Goal: Task Accomplishment & Management: Manage account settings

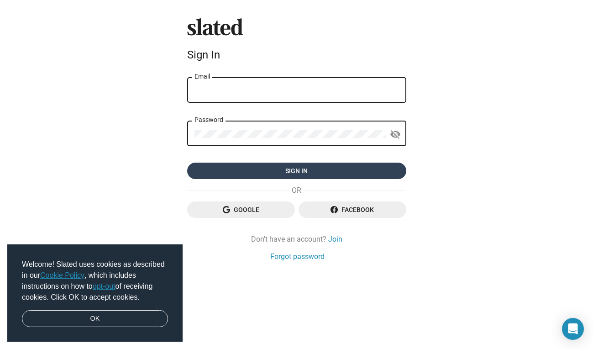
type input "[EMAIL_ADDRESS][DOMAIN_NAME]"
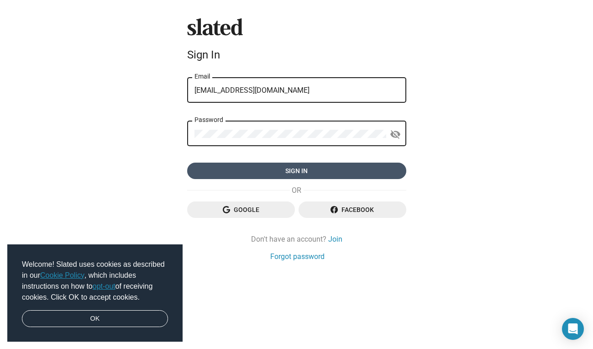
click at [298, 168] on span "Sign in" at bounding box center [297, 171] width 205 height 16
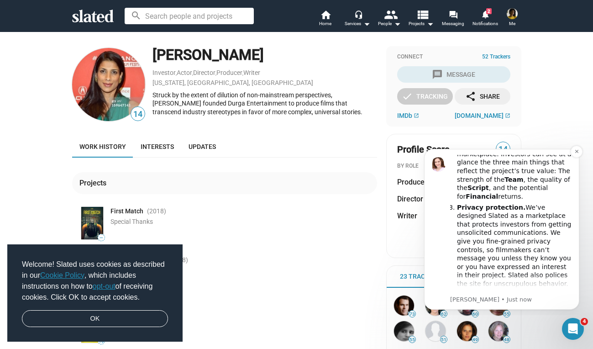
scroll to position [226, 0]
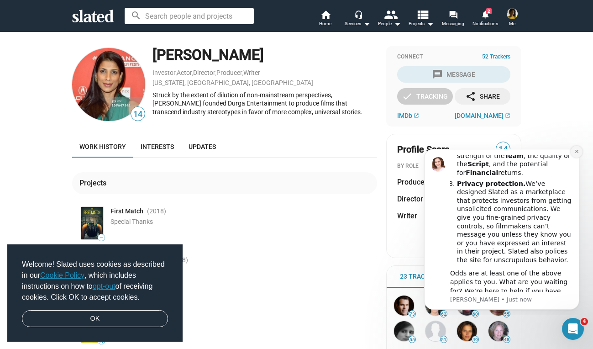
click at [576, 152] on icon "Dismiss notification" at bounding box center [576, 151] width 3 height 3
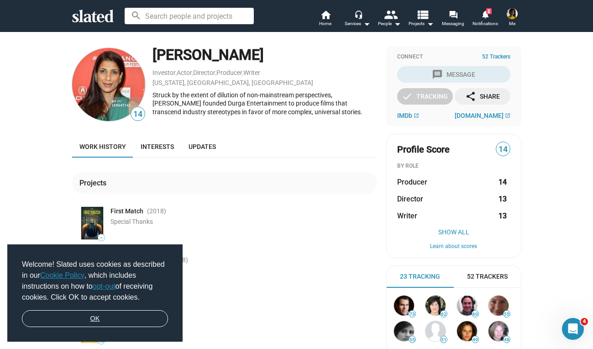
click at [100, 319] on link "OK" at bounding box center [95, 318] width 146 height 17
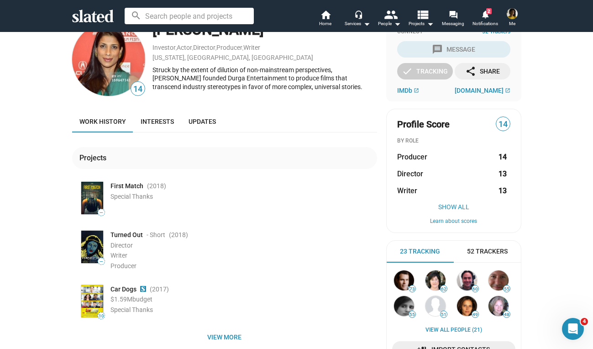
scroll to position [0, 0]
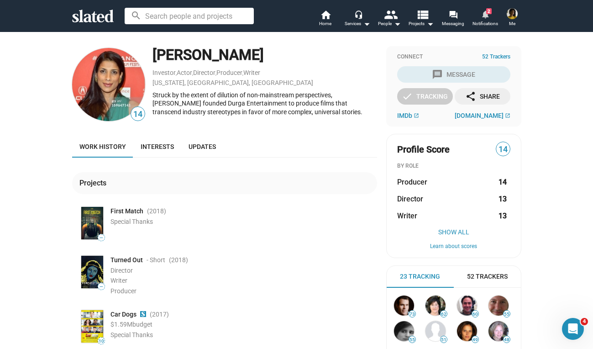
click at [488, 11] on span "2" at bounding box center [488, 11] width 5 height 6
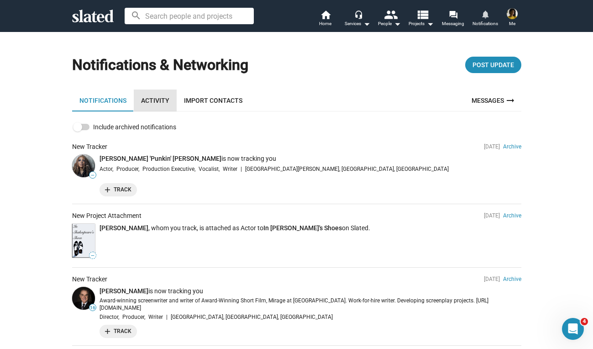
click at [158, 99] on link "Activity" at bounding box center [155, 101] width 43 height 22
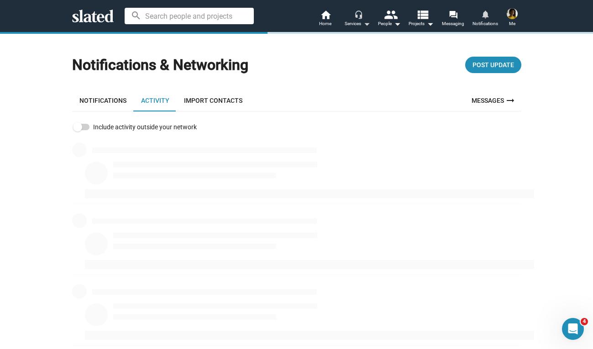
click at [357, 19] on div "Services arrow_drop_down" at bounding box center [358, 23] width 26 height 11
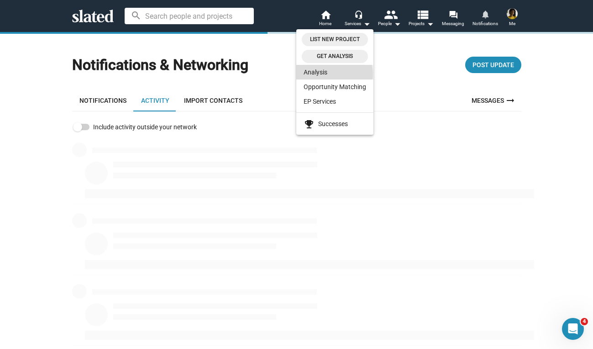
click at [320, 74] on link "Analysis" at bounding box center [334, 72] width 77 height 15
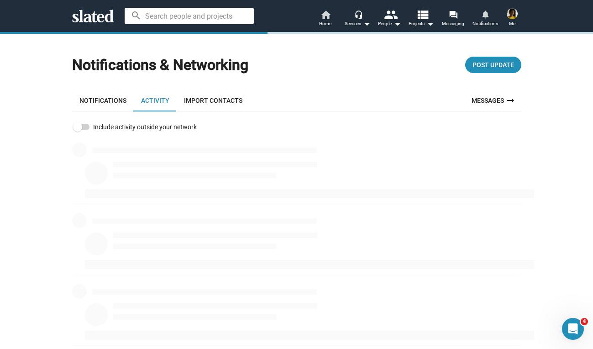
click at [324, 16] on mat-icon "home" at bounding box center [325, 14] width 11 height 11
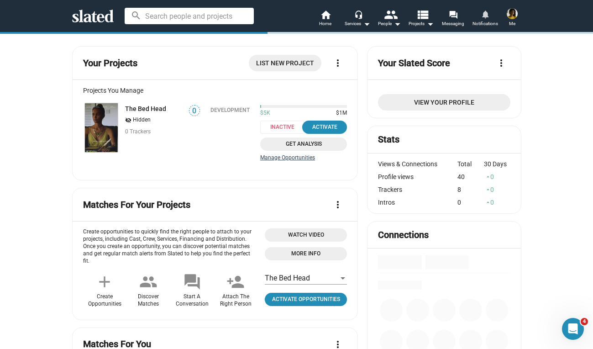
click at [295, 160] on link "Manage Opportunities" at bounding box center [303, 157] width 87 height 7
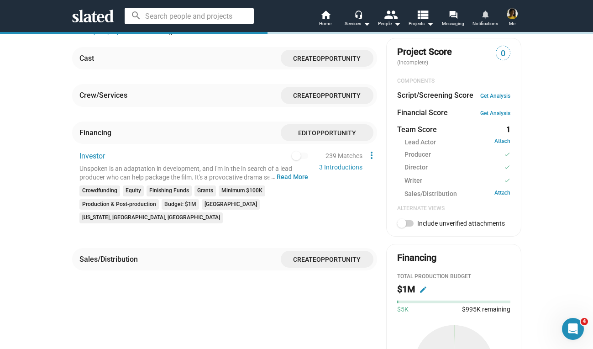
scroll to position [297, 0]
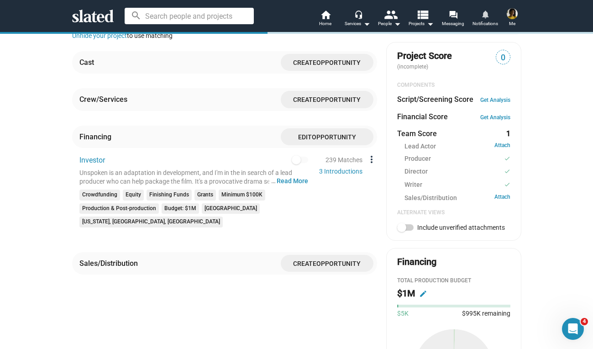
click at [374, 160] on mat-icon "more_vert" at bounding box center [371, 159] width 11 height 11
click at [379, 176] on button "Edit" at bounding box center [391, 176] width 51 height 15
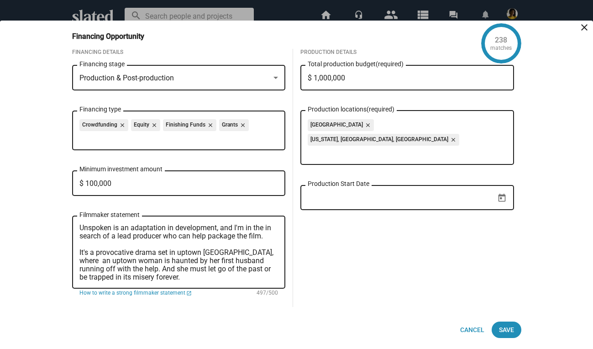
click at [95, 225] on textarea "Unspoken is an adaptation in development, and I'm in the in search of a lead pr…" at bounding box center [178, 253] width 199 height 58
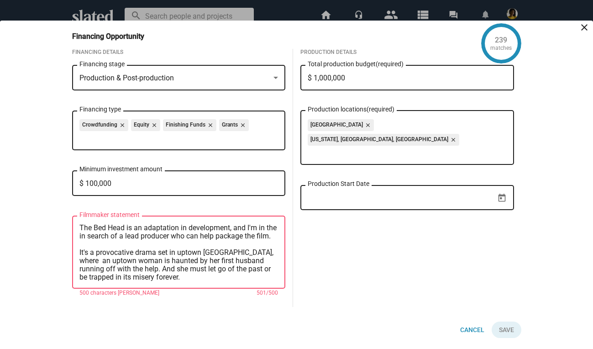
click at [237, 228] on textarea "The Bed Head is an adaptation in development, and I'm in the in search of a lea…" at bounding box center [178, 253] width 199 height 58
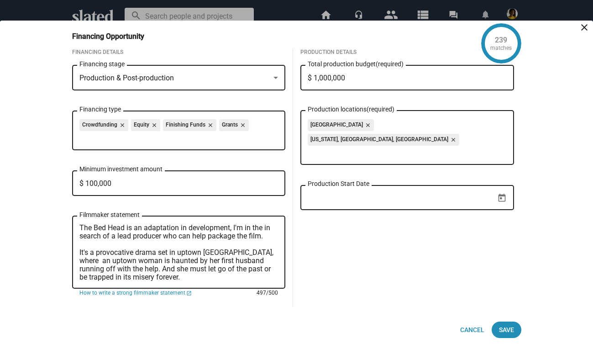
click at [244, 227] on textarea "The Bed Head is an adaptation in development, I'm in the in search of a lead pr…" at bounding box center [178, 253] width 199 height 58
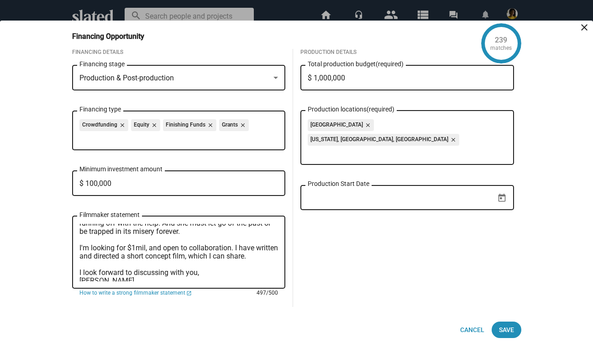
scroll to position [49, 0]
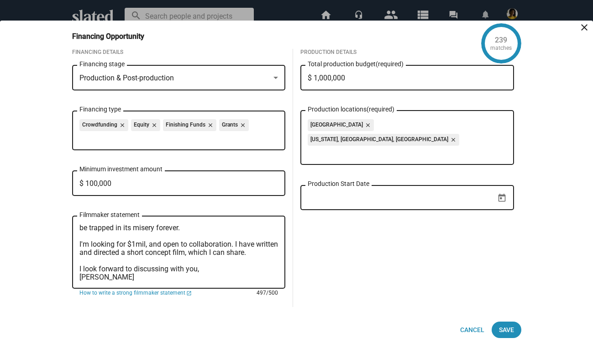
type textarea "The Bed Head is an adaptation in development, I'm in the in search of a lead pr…"
click at [323, 77] on input "$ 1,000,000" at bounding box center [407, 78] width 199 height 8
type input "$ 1,300,000"
click at [502, 194] on icon "Open calendar" at bounding box center [501, 198] width 7 height 8
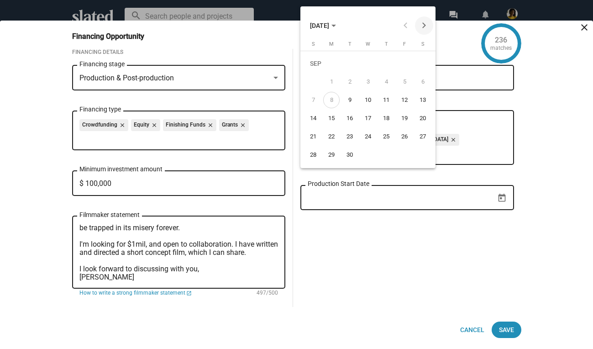
click at [423, 24] on button "Next month" at bounding box center [424, 25] width 18 height 18
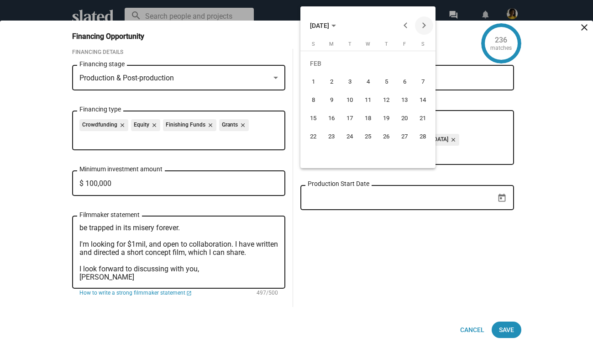
click at [423, 24] on button "Next month" at bounding box center [424, 25] width 18 height 18
click at [368, 101] on div "15" at bounding box center [368, 102] width 16 height 16
type input "[DATE]"
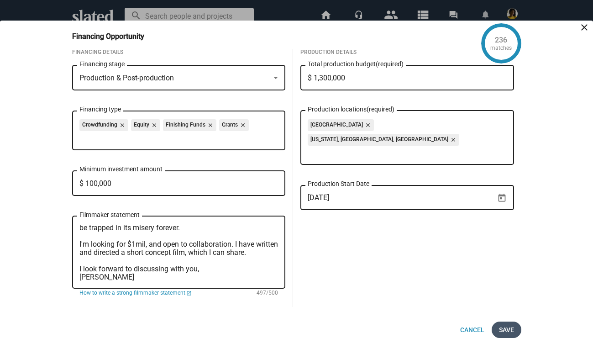
click at [505, 332] on span "Save" at bounding box center [506, 330] width 15 height 16
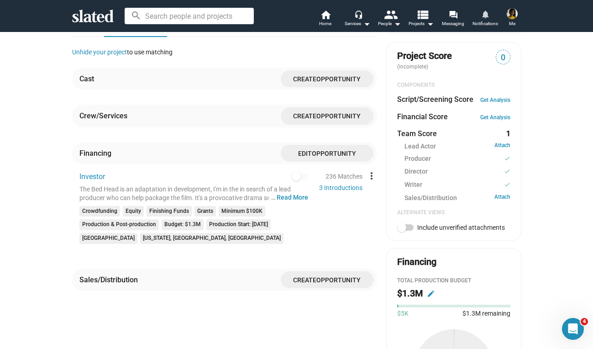
click at [371, 174] on mat-icon "more_vert" at bounding box center [371, 175] width 11 height 11
click at [384, 196] on button "Edit" at bounding box center [391, 192] width 51 height 15
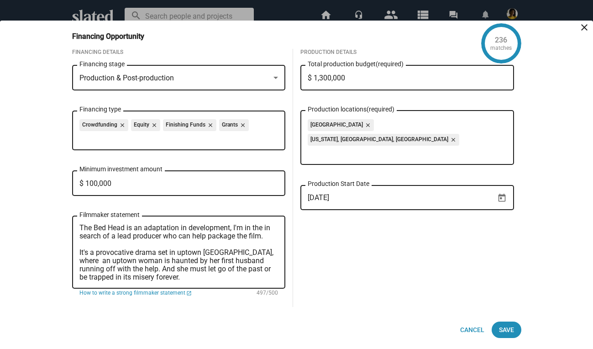
click at [449, 136] on mat-icon "close" at bounding box center [453, 140] width 8 height 8
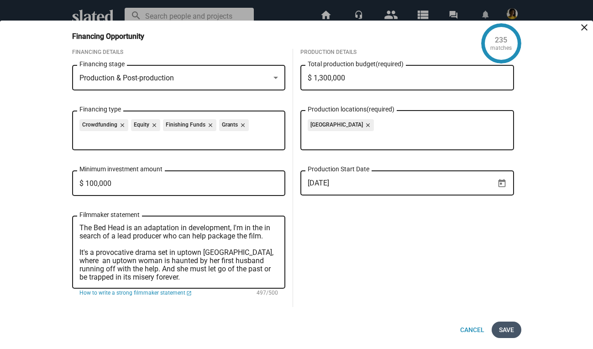
click at [505, 328] on span "Save" at bounding box center [506, 330] width 15 height 16
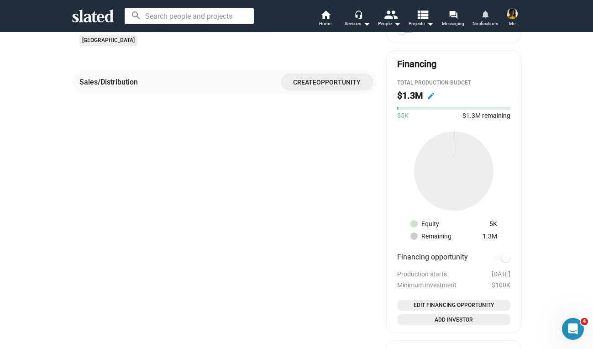
scroll to position [545, 0]
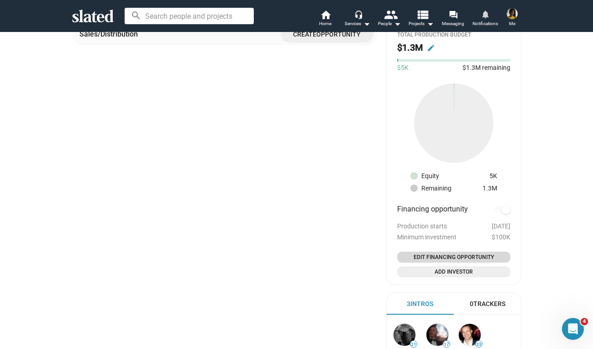
click at [427, 255] on span "Edit Financing Opportunity" at bounding box center [454, 257] width 106 height 9
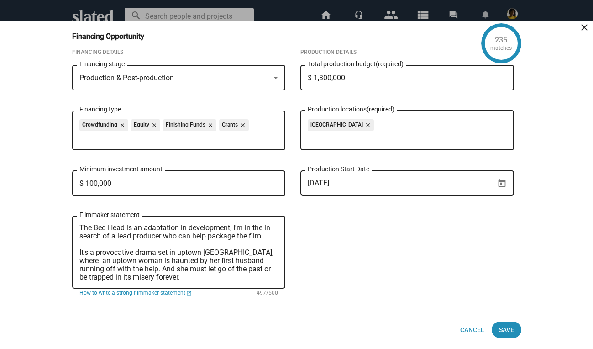
scroll to position [49, 0]
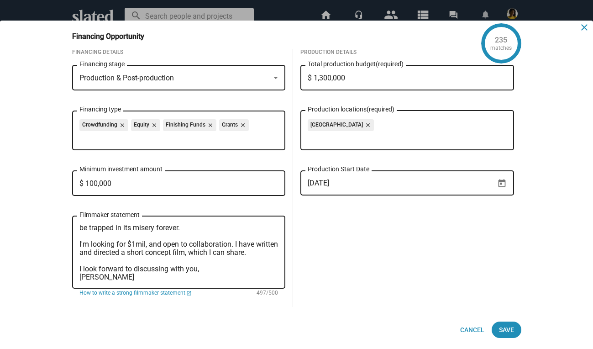
click at [585, 27] on mat-icon "close" at bounding box center [584, 27] width 11 height 11
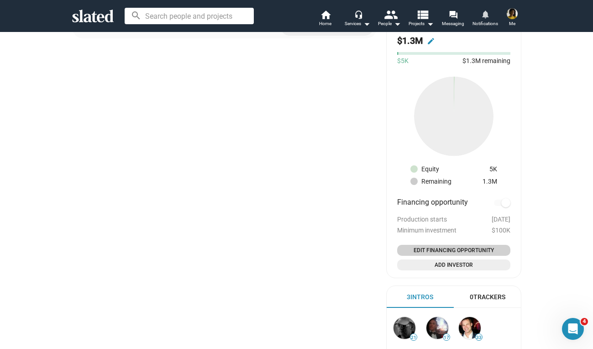
scroll to position [559, 0]
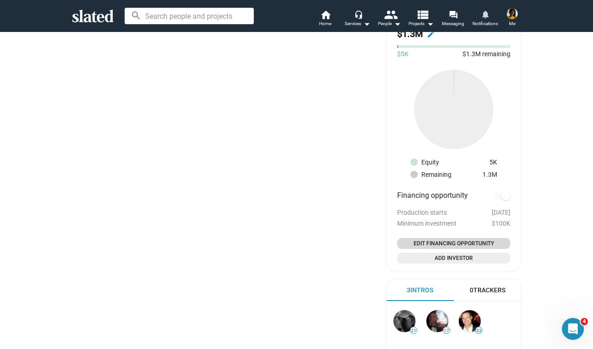
click at [441, 246] on span "Edit Financing Opportunity" at bounding box center [454, 243] width 106 height 9
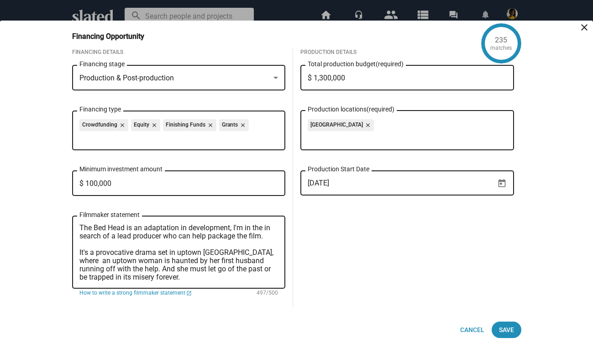
click at [503, 38] on div "235" at bounding box center [501, 40] width 12 height 10
click at [584, 27] on mat-icon "close" at bounding box center [584, 27] width 11 height 11
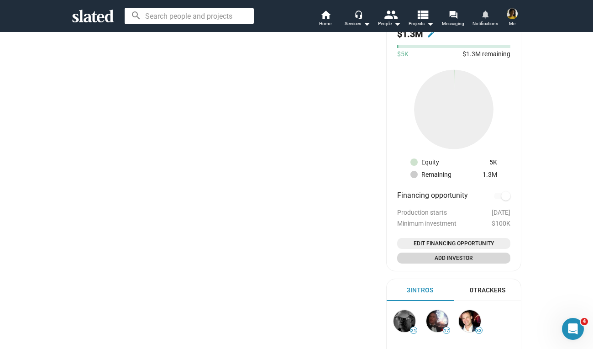
click at [434, 259] on span "Add Investor" at bounding box center [454, 257] width 106 height 9
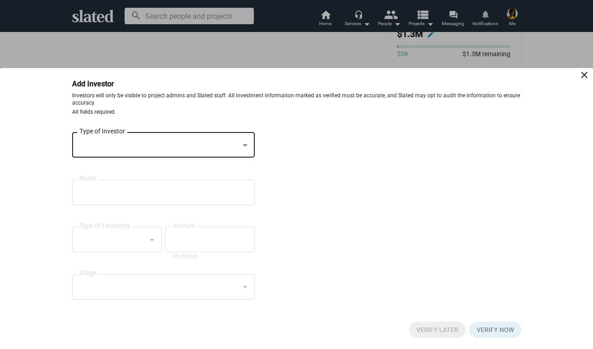
click at [179, 144] on div at bounding box center [159, 146] width 160 height 10
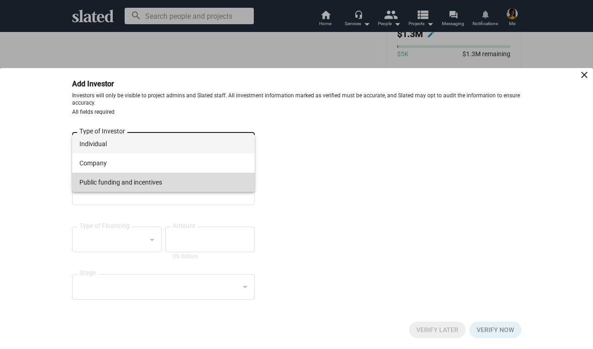
click at [131, 180] on span "Public funding and incentives" at bounding box center [163, 182] width 168 height 19
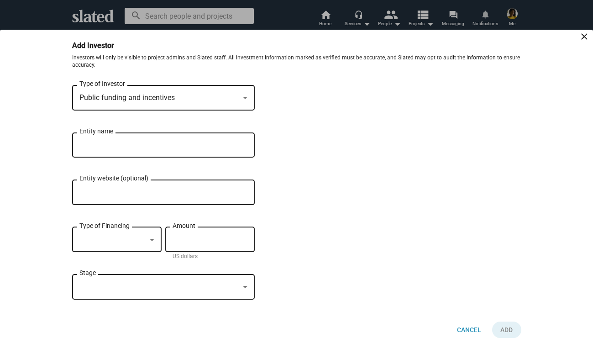
click at [128, 239] on div at bounding box center [112, 240] width 67 height 10
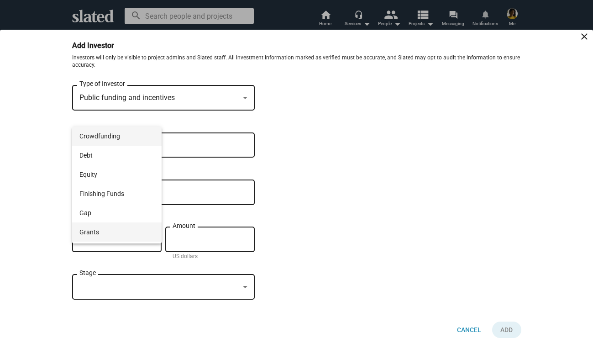
click at [128, 238] on span "Grants" at bounding box center [116, 231] width 75 height 19
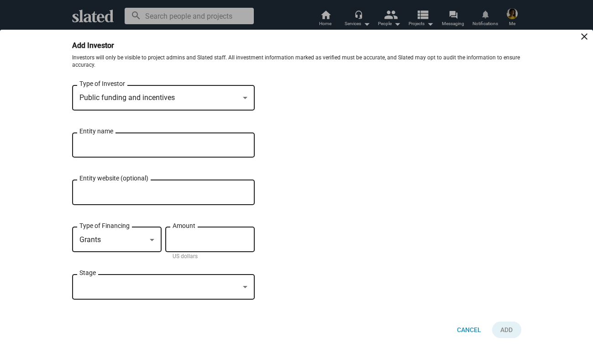
click at [181, 237] on input "Amount" at bounding box center [210, 240] width 75 height 8
type input "$ 198,000"
click at [191, 285] on div at bounding box center [159, 287] width 160 height 10
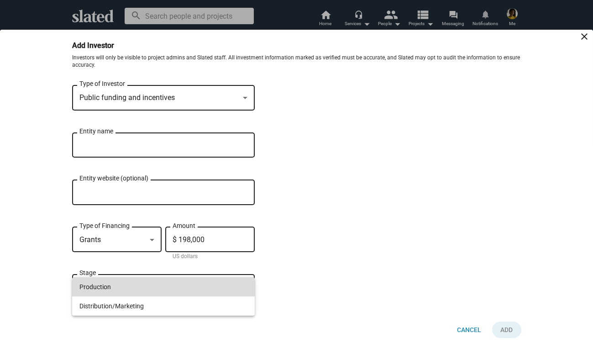
click at [191, 285] on span "Production" at bounding box center [163, 286] width 168 height 19
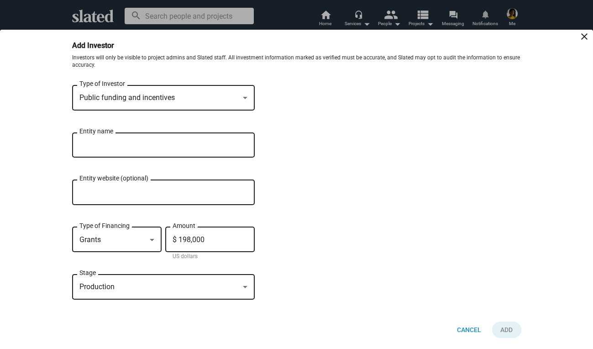
click at [506, 330] on button "Click here to validate form" at bounding box center [506, 330] width 29 height 16
click at [197, 143] on input "Entity name" at bounding box center [156, 145] width 155 height 8
click at [227, 95] on div "Public funding and incentives" at bounding box center [159, 98] width 160 height 10
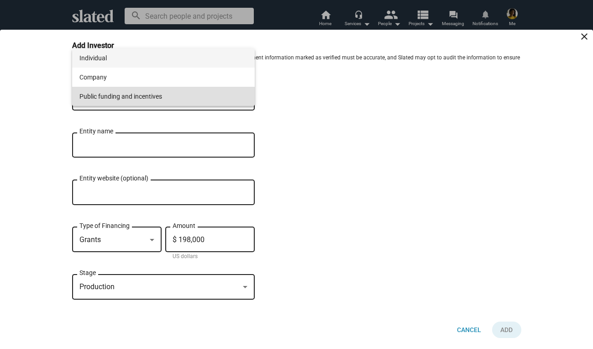
click at [219, 65] on span "Individual" at bounding box center [163, 57] width 168 height 19
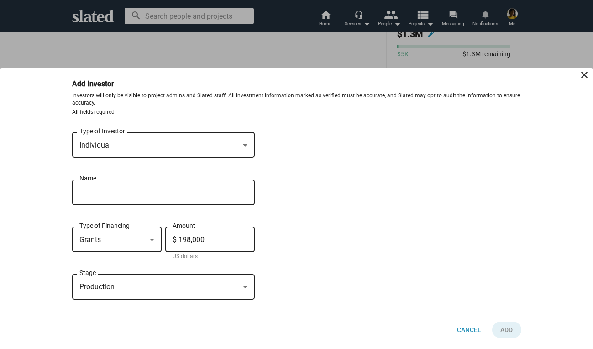
click at [179, 142] on div "Individual" at bounding box center [159, 146] width 160 height 10
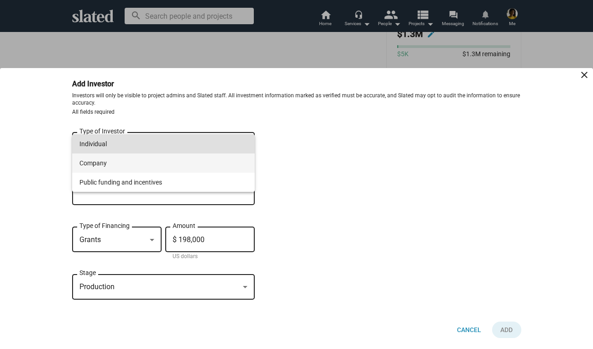
click at [166, 164] on span "Company" at bounding box center [163, 162] width 168 height 19
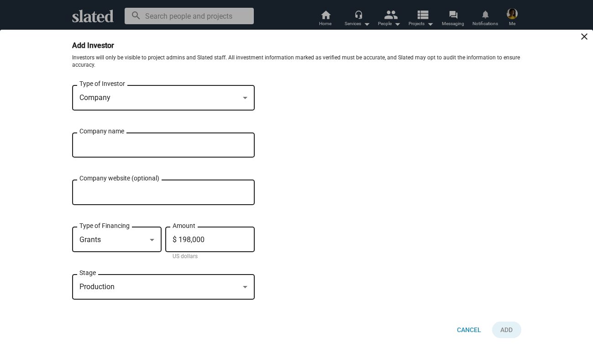
click at [184, 93] on div "Company" at bounding box center [159, 98] width 160 height 10
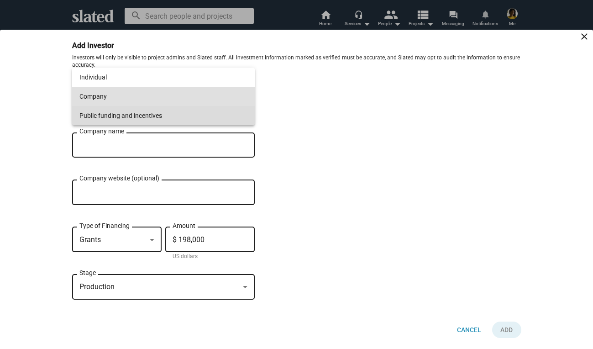
click at [180, 106] on span "Public funding and incentives" at bounding box center [163, 115] width 168 height 19
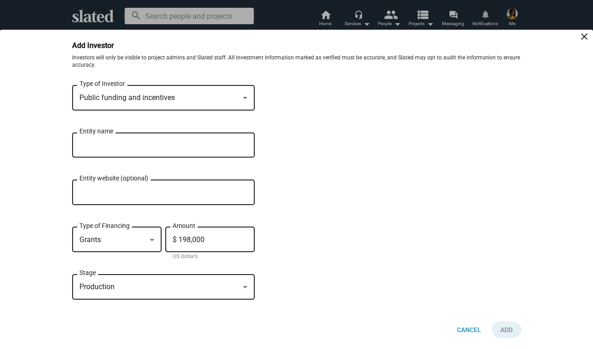
click at [134, 99] on span "Public funding and incentives" at bounding box center [126, 97] width 95 height 9
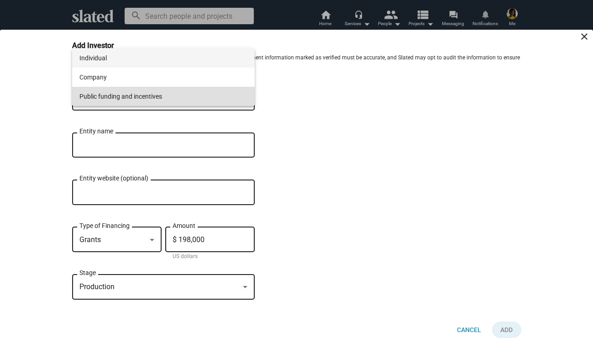
click at [132, 61] on span "Individual" at bounding box center [163, 57] width 168 height 19
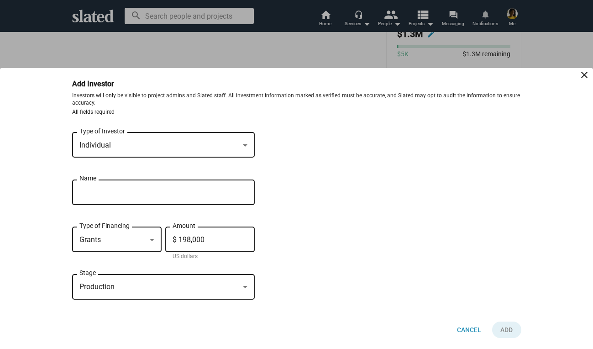
click at [206, 194] on input "Name" at bounding box center [156, 193] width 155 height 8
type input "Prim55"
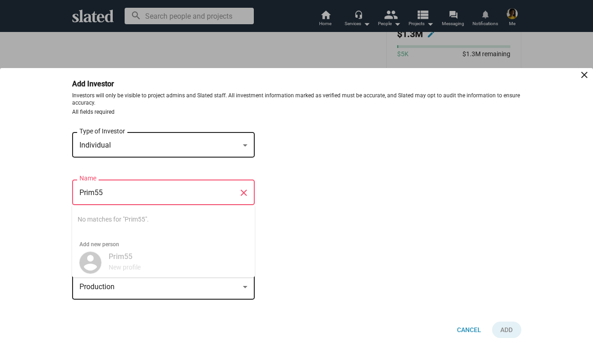
click at [533, 259] on bottom-sheet-add-investor "Add Investor close Investors will only be visible to project admins and Slated …" at bounding box center [296, 208] width 593 height 281
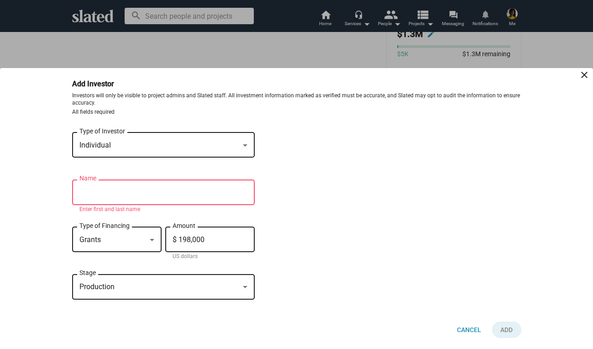
click at [157, 190] on input "Prim55" at bounding box center [156, 193] width 155 height 8
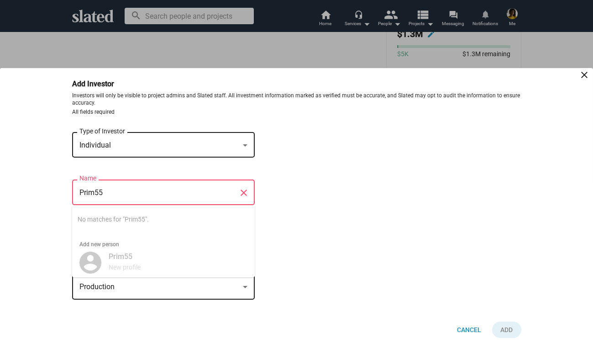
click at [121, 262] on div "Prim55 New profile" at bounding box center [175, 262] width 144 height 24
click at [246, 188] on mat-icon "close" at bounding box center [243, 193] width 11 height 14
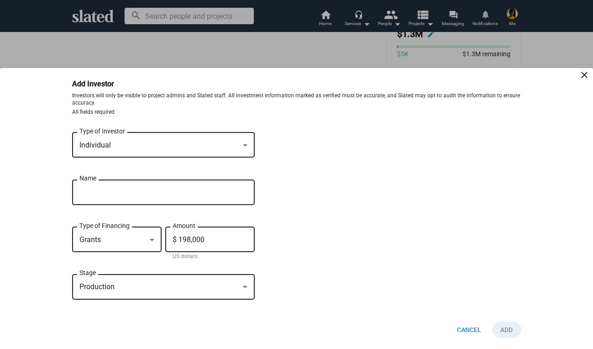
click at [243, 142] on div at bounding box center [245, 145] width 8 height 7
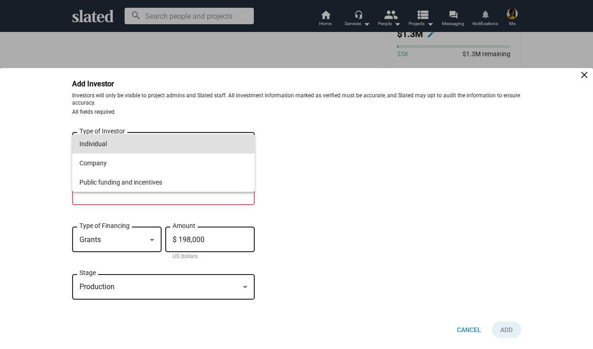
click at [289, 153] on div at bounding box center [296, 174] width 593 height 349
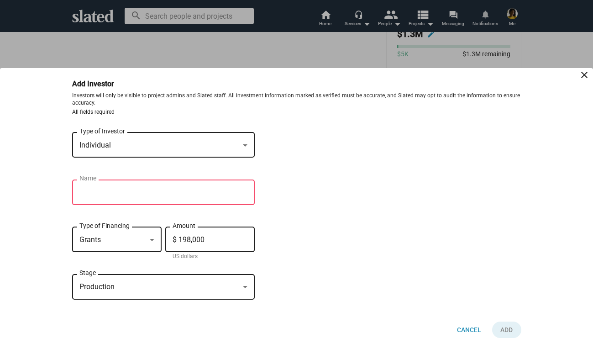
click at [113, 190] on input "Name" at bounding box center [156, 193] width 155 height 8
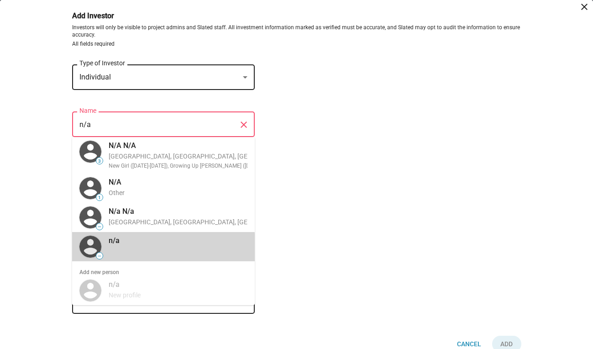
click at [125, 250] on div "— n/a" at bounding box center [163, 246] width 170 height 29
type input "n/a"
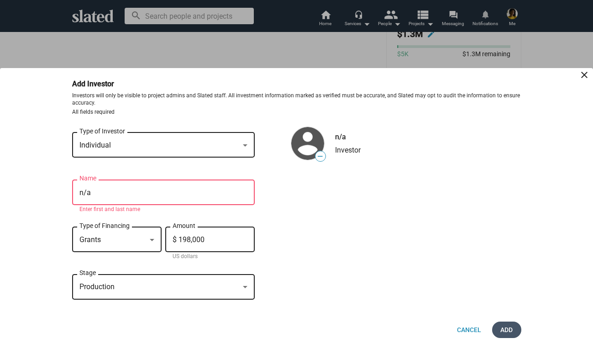
click at [507, 332] on span "Add" at bounding box center [507, 330] width 15 height 16
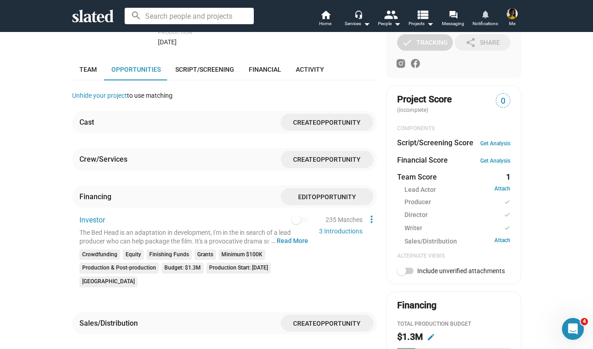
scroll to position [255, 0]
click at [197, 70] on span "Script/Screening" at bounding box center [204, 69] width 59 height 7
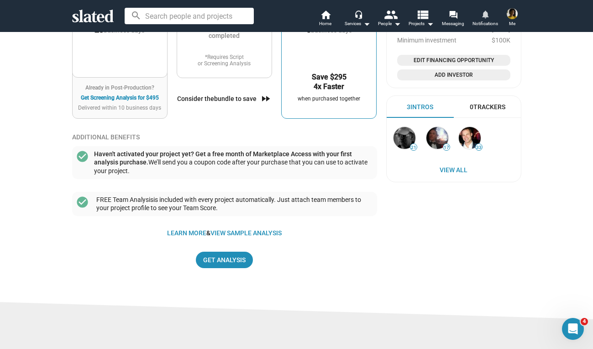
scroll to position [755, 0]
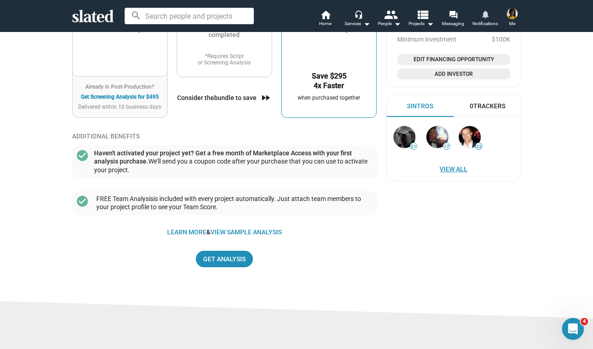
click at [453, 169] on span "View All" at bounding box center [454, 169] width 116 height 16
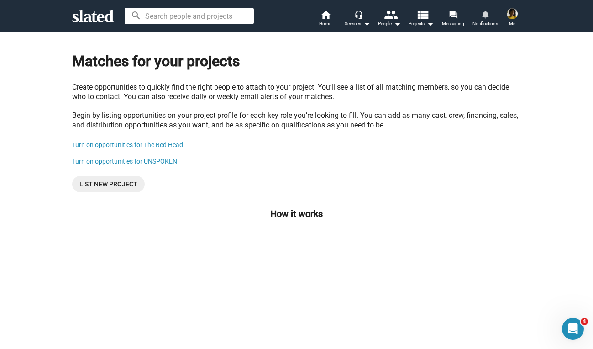
scroll to position [2, 0]
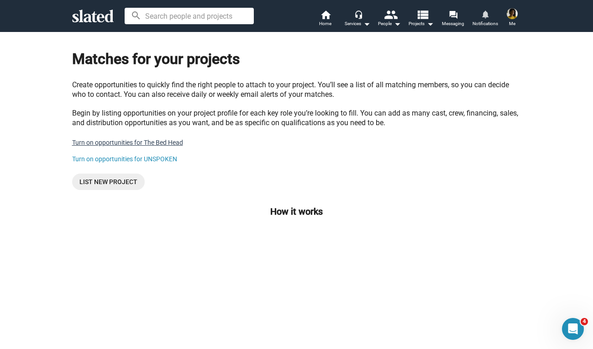
click at [144, 143] on link "Turn on opportunities for The Bed Head" at bounding box center [127, 142] width 111 height 7
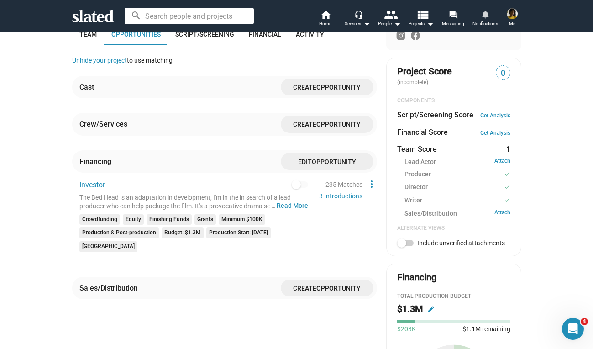
scroll to position [285, 0]
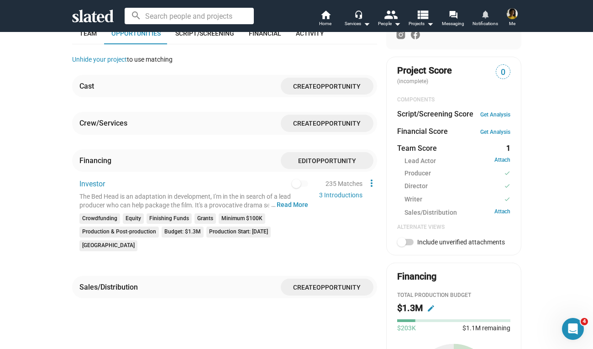
click at [304, 127] on span "Create" at bounding box center [304, 123] width 23 height 7
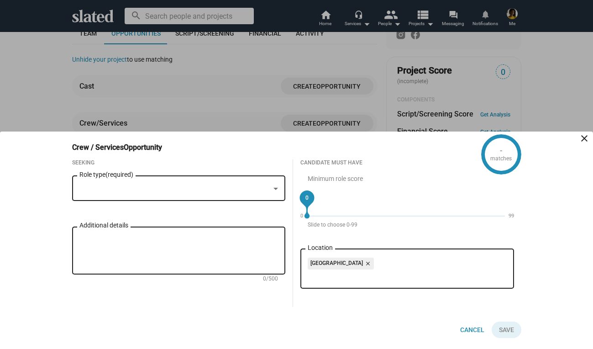
click at [277, 185] on div at bounding box center [276, 188] width 8 height 7
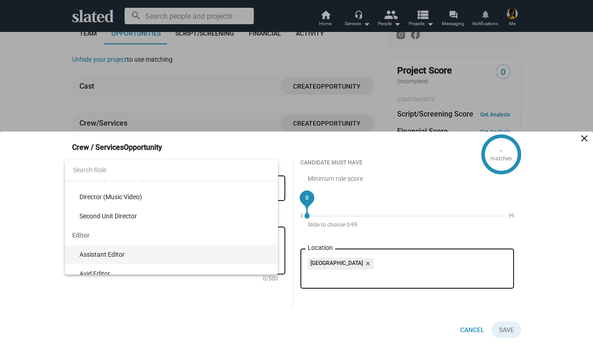
scroll to position [2635, 0]
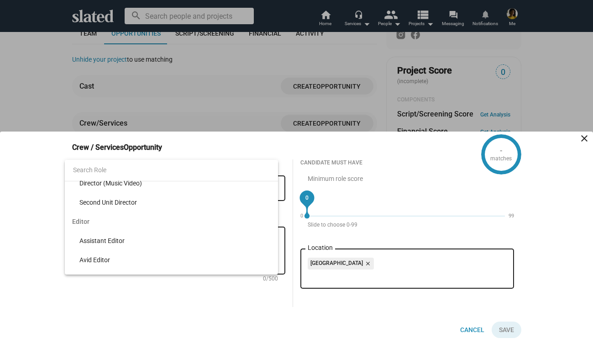
click at [128, 168] on input at bounding box center [172, 170] width 214 height 22
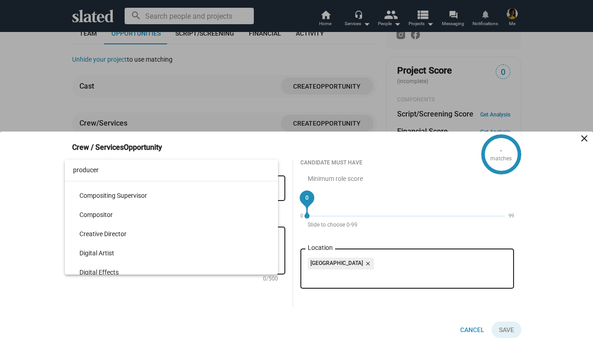
scroll to position [2154, 0]
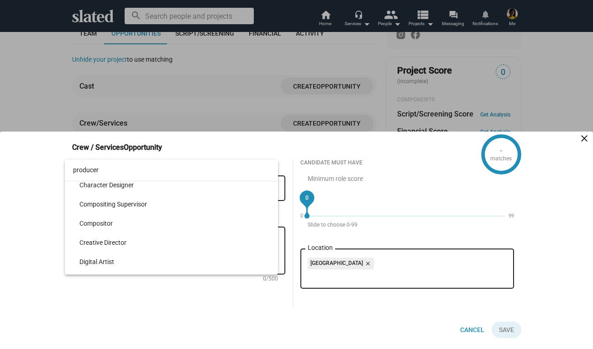
type input "producer"
click at [583, 137] on div at bounding box center [296, 174] width 593 height 349
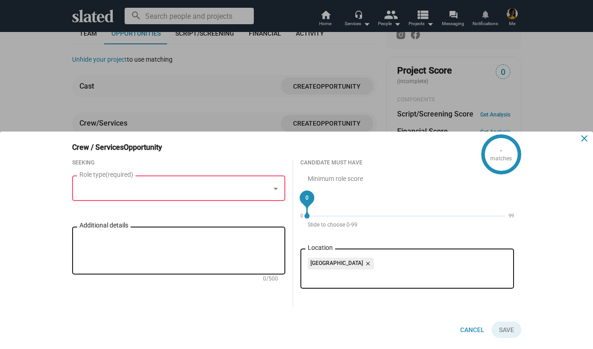
click at [587, 138] on mat-icon "close" at bounding box center [584, 138] width 11 height 11
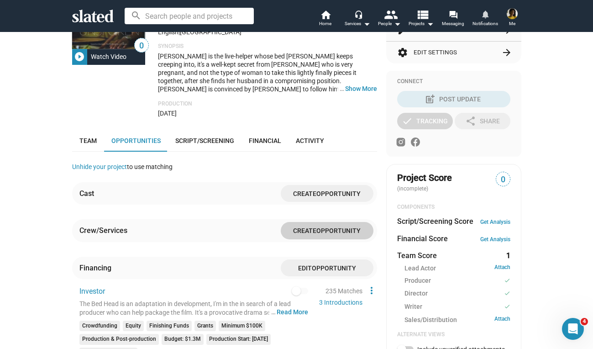
scroll to position [130, 0]
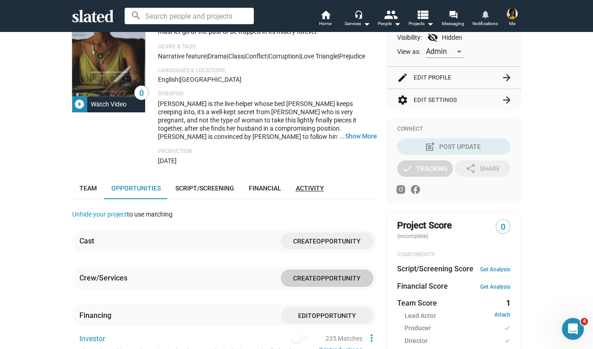
click at [315, 192] on span "Activity" at bounding box center [310, 188] width 28 height 7
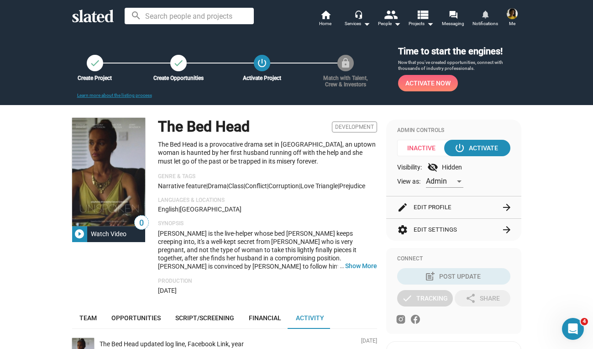
click at [427, 85] on span "Activate Now" at bounding box center [428, 83] width 45 height 16
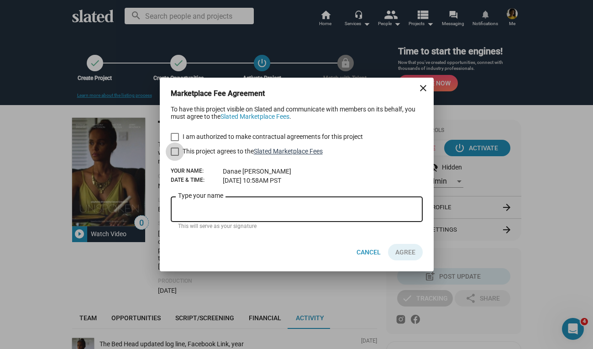
click at [272, 150] on link "Slated Marketplace Fees" at bounding box center [288, 151] width 69 height 7
click at [423, 87] on mat-icon "close" at bounding box center [423, 88] width 11 height 11
